Goal: Transaction & Acquisition: Purchase product/service

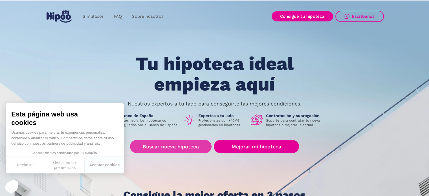
click at [196, 146] on link "Buscar nueva hipoteca" at bounding box center [171, 146] width 82 height 13
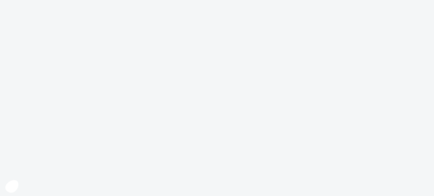
click at [99, 165] on body at bounding box center [217, 98] width 434 height 196
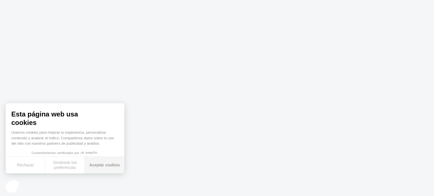
click at [104, 165] on button "Aceptar cookies" at bounding box center [105, 165] width 40 height 17
